Goal: Task Accomplishment & Management: Use online tool/utility

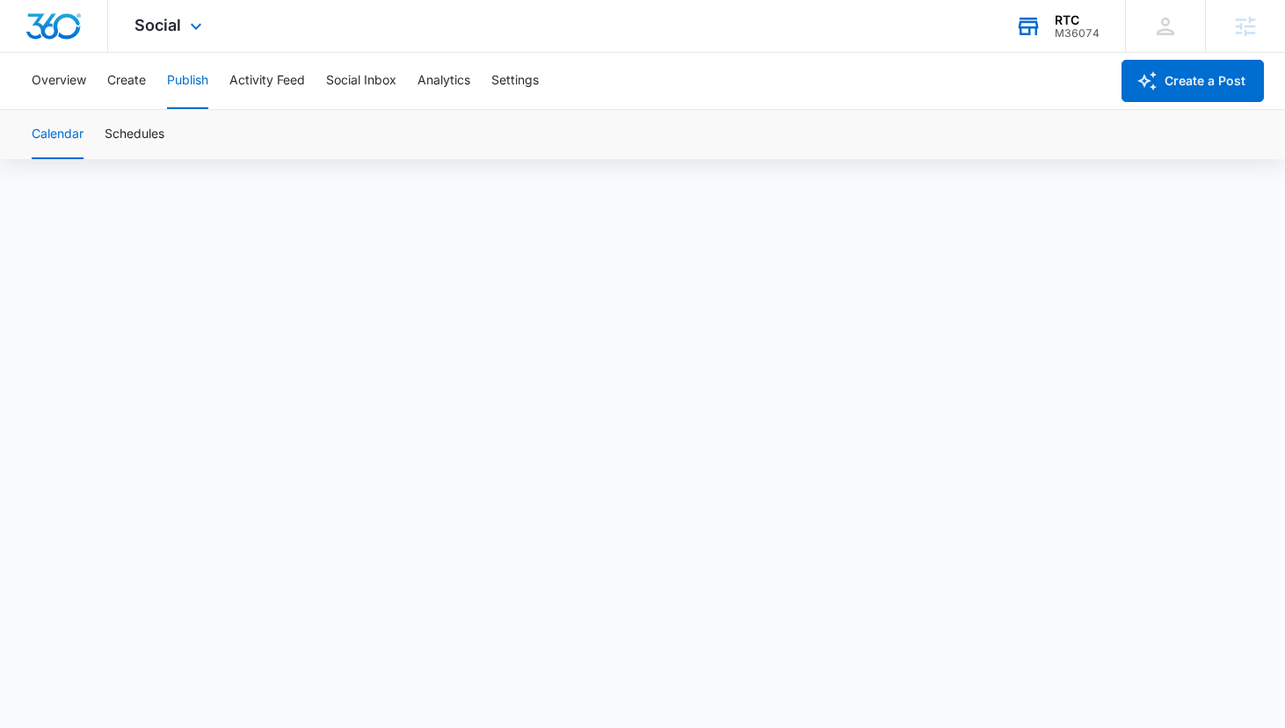
click at [1070, 25] on div "RTC" at bounding box center [1077, 20] width 45 height 14
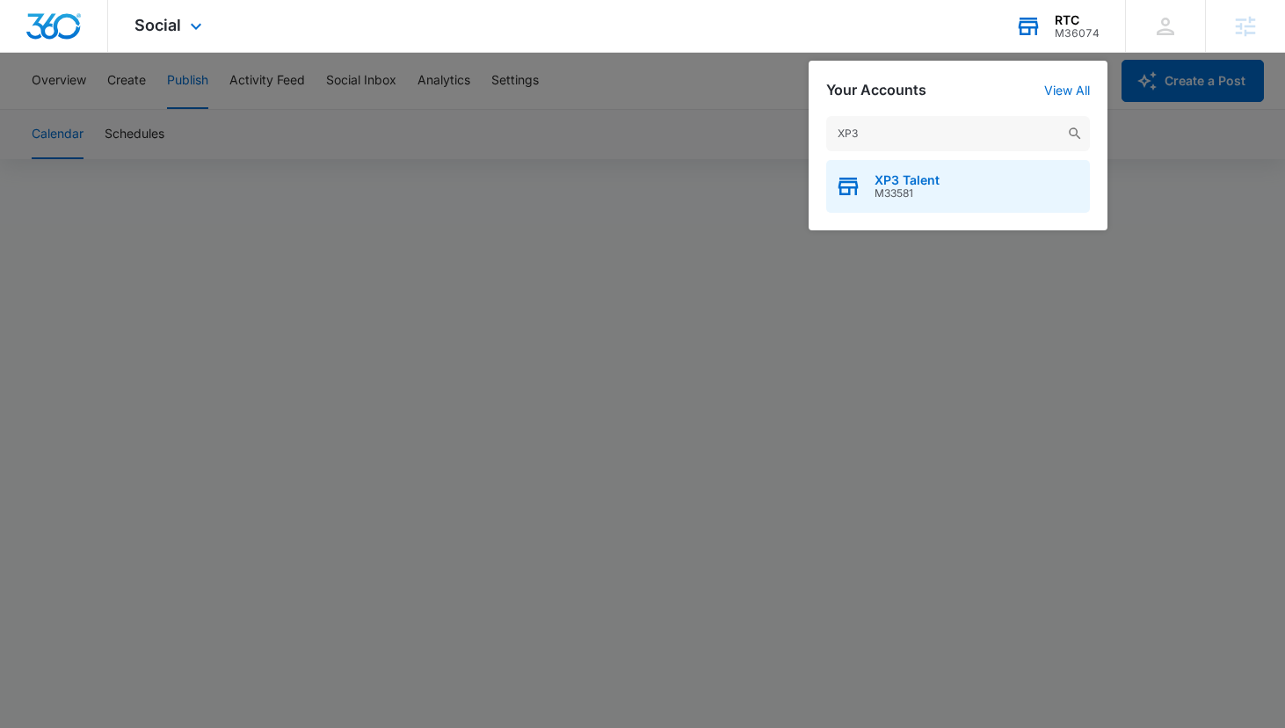
type input "XP3"
click at [930, 196] on span "M33581" at bounding box center [907, 193] width 65 height 12
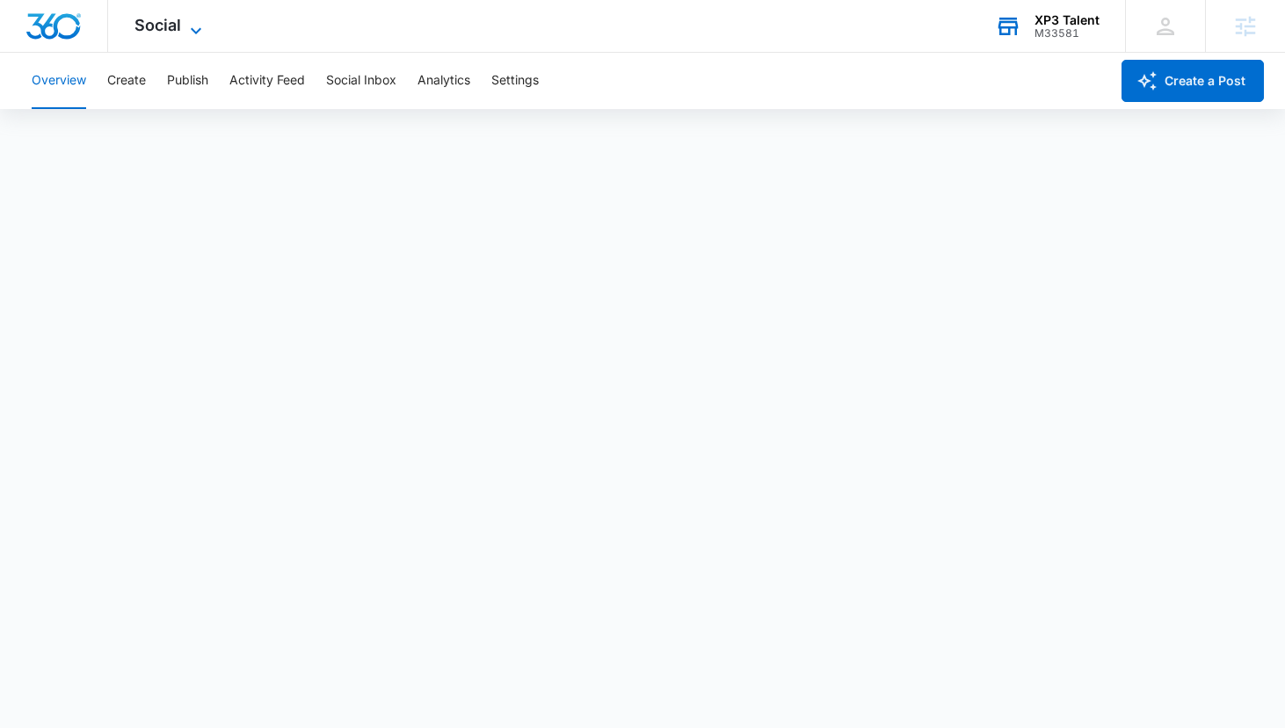
click at [171, 18] on span "Social" at bounding box center [158, 25] width 47 height 18
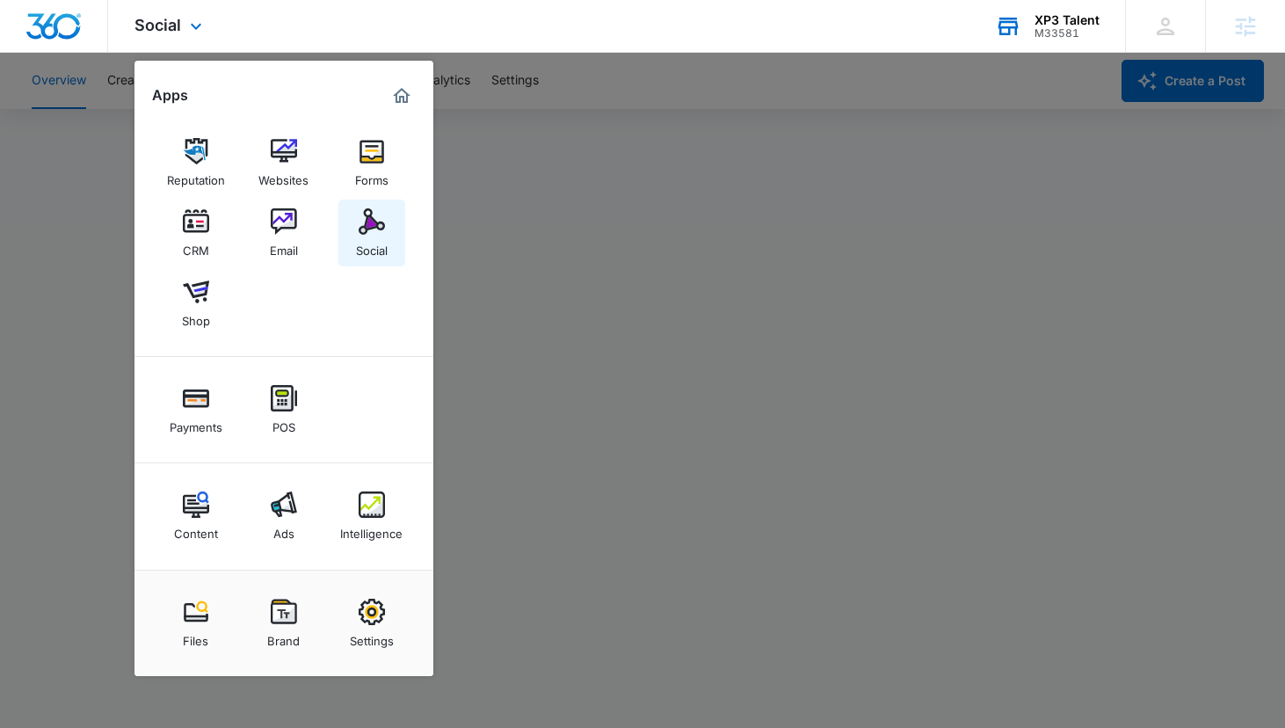
click at [375, 240] on div "Social" at bounding box center [372, 246] width 32 height 23
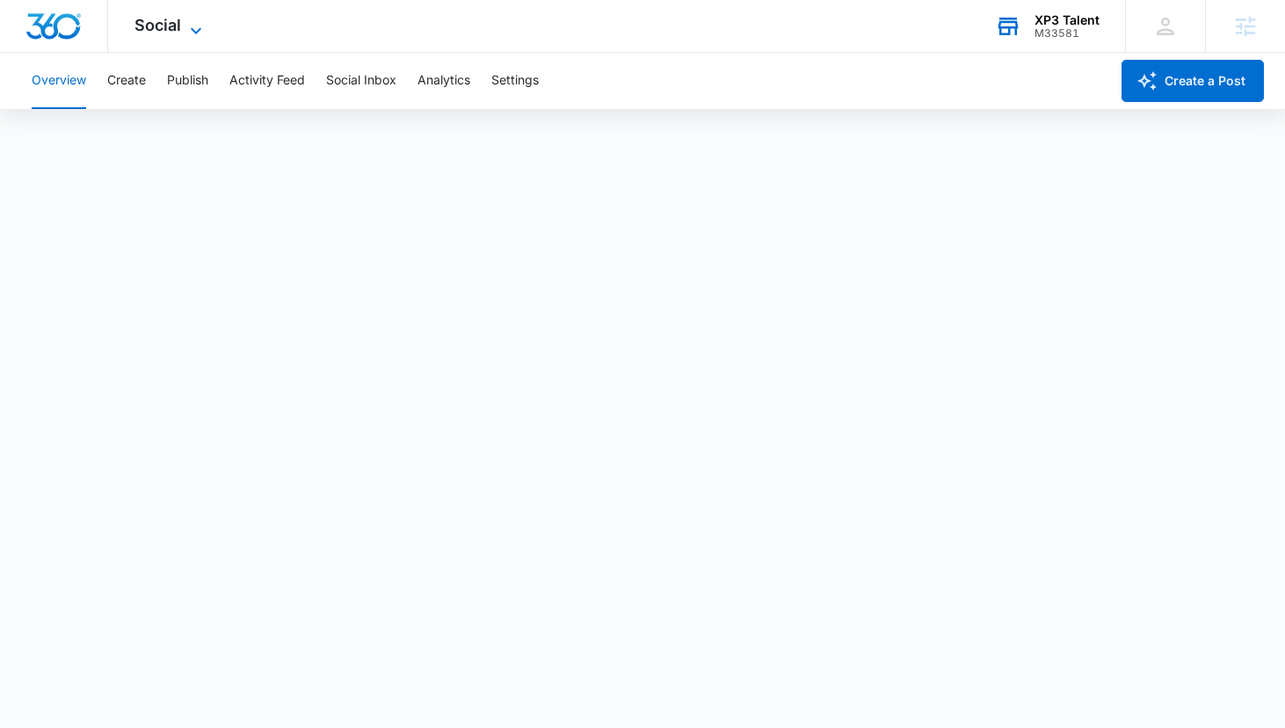
click at [198, 24] on icon at bounding box center [195, 30] width 21 height 21
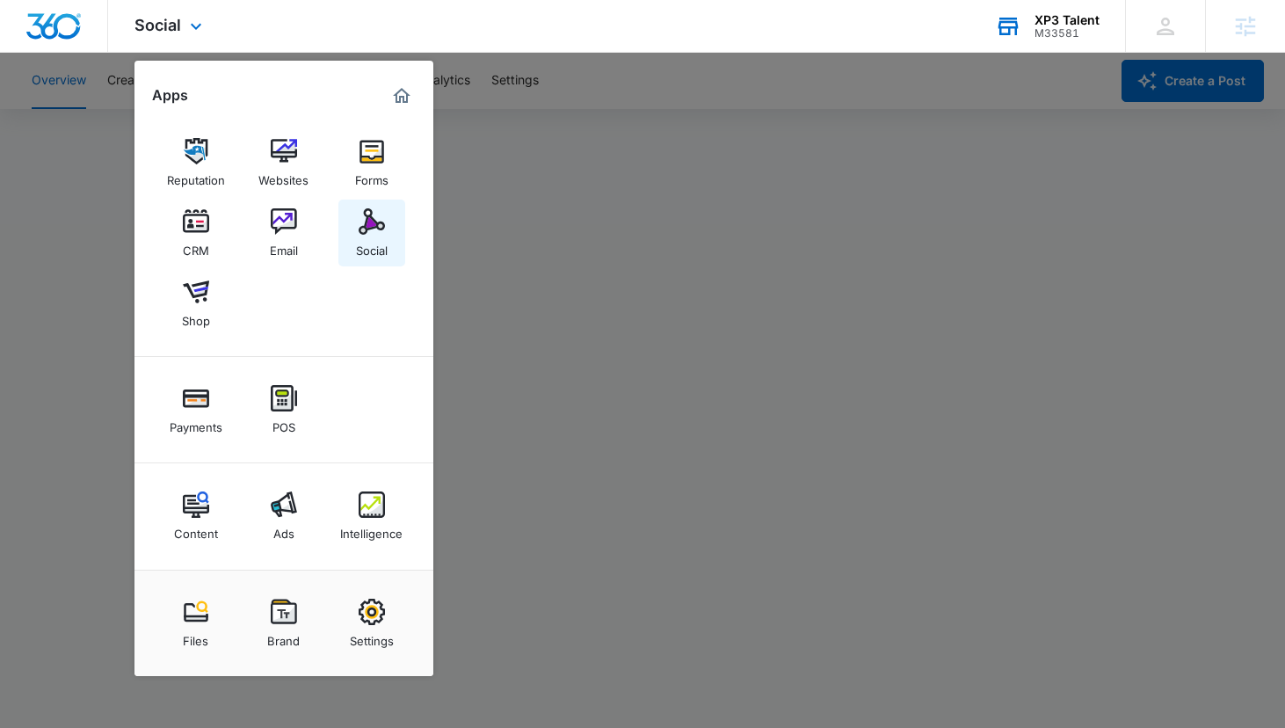
click at [375, 239] on div "Social" at bounding box center [372, 246] width 32 height 23
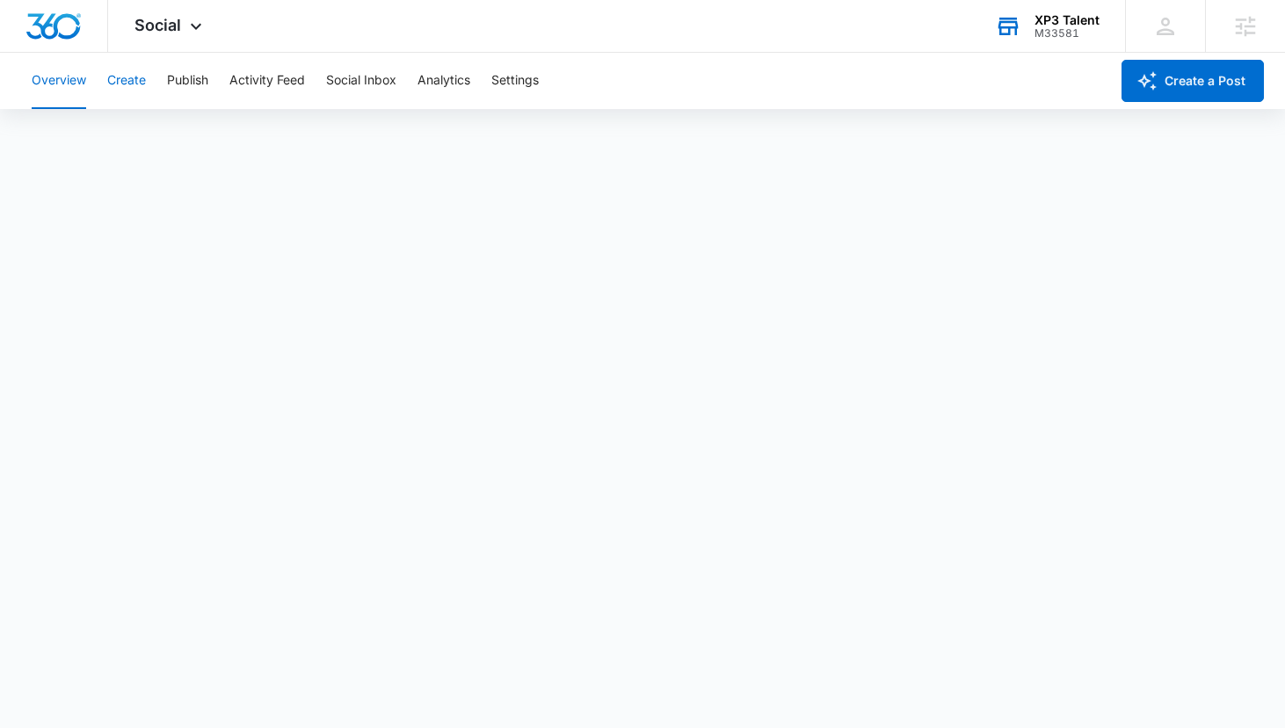
click at [129, 81] on button "Create" at bounding box center [126, 81] width 39 height 56
